Goal: Information Seeking & Learning: Learn about a topic

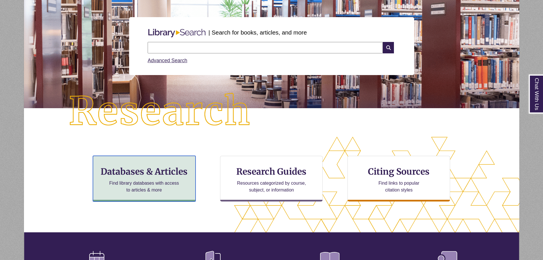
click at [174, 181] on p "Find library databases with access to articles & more" at bounding box center [144, 187] width 74 height 14
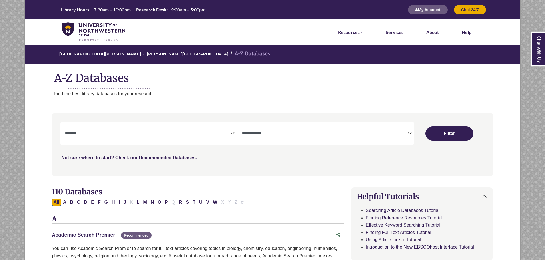
select select "Database Subject Filter"
select select "Database Types Filter"
click at [232, 134] on icon "Search filters" at bounding box center [232, 132] width 4 height 9
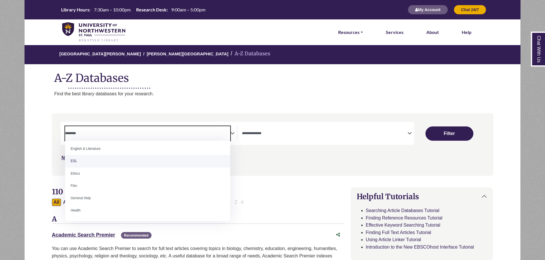
scroll to position [228, 0]
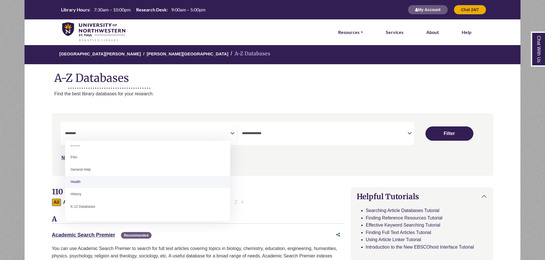
select select "*****"
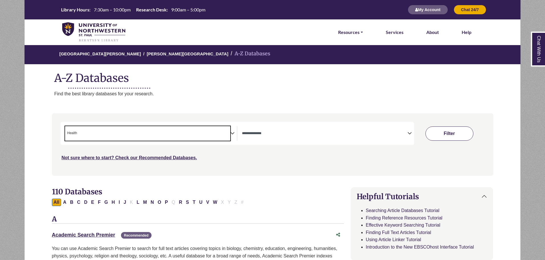
click at [457, 135] on button "Filter" at bounding box center [449, 133] width 48 height 14
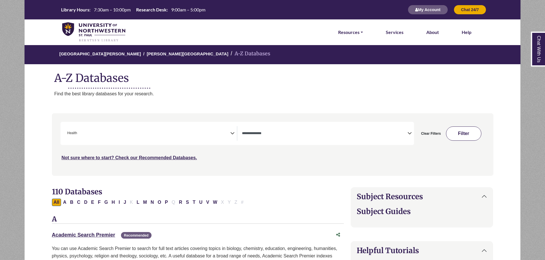
select select "Database Types Filter"
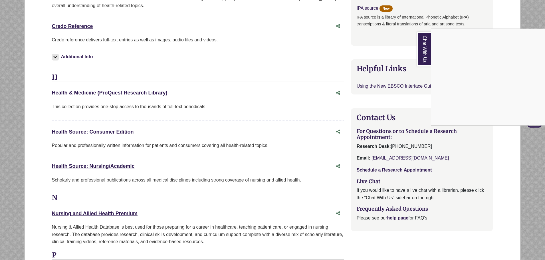
scroll to position [599, 0]
